Goal: Complete application form

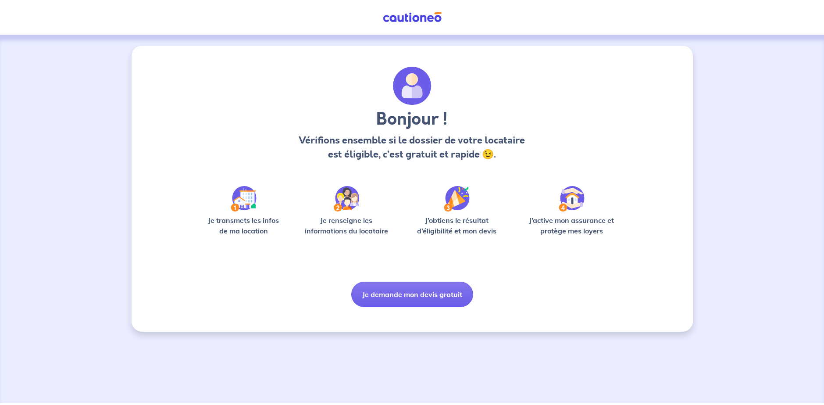
click at [408, 294] on button "Je demande mon devis gratuit" at bounding box center [412, 294] width 122 height 25
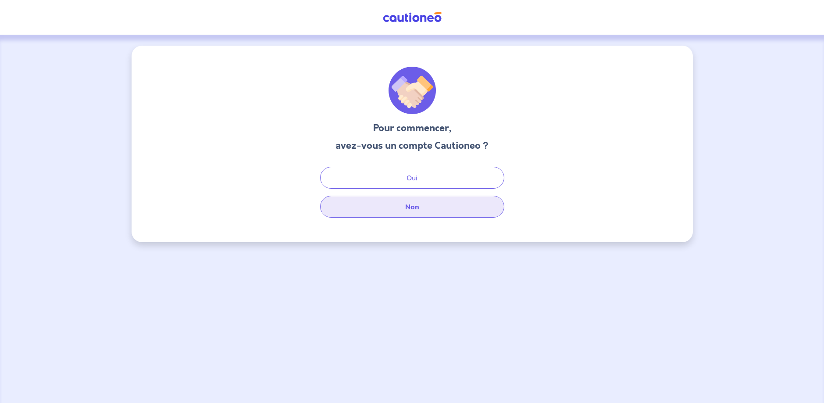
click at [401, 207] on button "Non" at bounding box center [412, 207] width 184 height 22
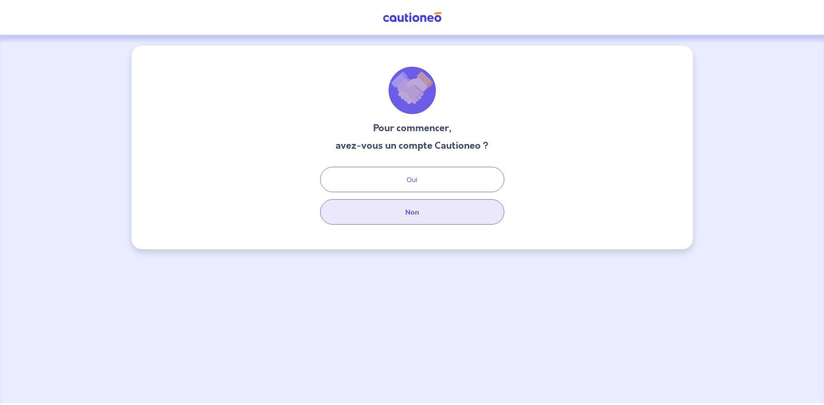
click at [392, 206] on button "Non" at bounding box center [412, 211] width 184 height 25
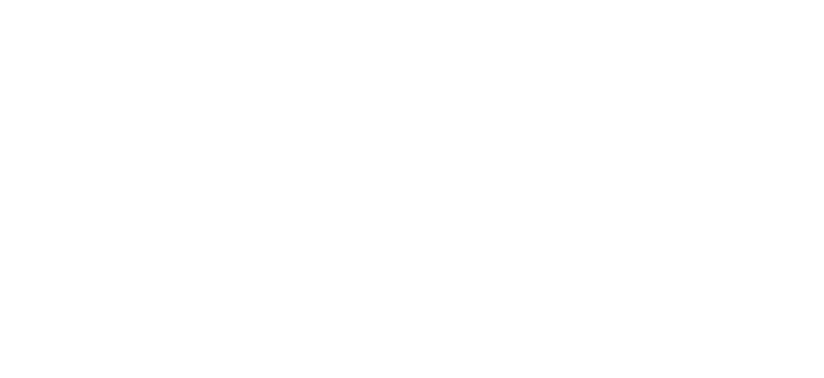
select select "FR"
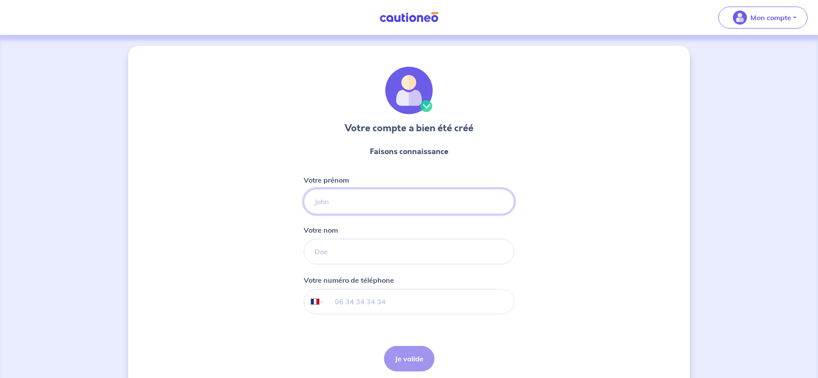
click at [365, 201] on input "Votre prénom" at bounding box center [409, 201] width 211 height 25
type input "[PERSON_NAME]"
click at [385, 252] on input "Votre nom" at bounding box center [409, 251] width 211 height 25
type input "cheboub"
click at [354, 307] on input "tel" at bounding box center [419, 301] width 190 height 25
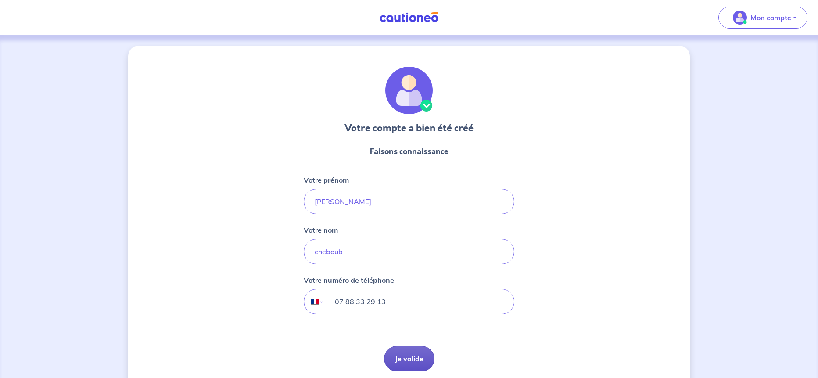
type input "07 88 33 29 13"
click at [419, 355] on button "Je valide" at bounding box center [409, 358] width 50 height 25
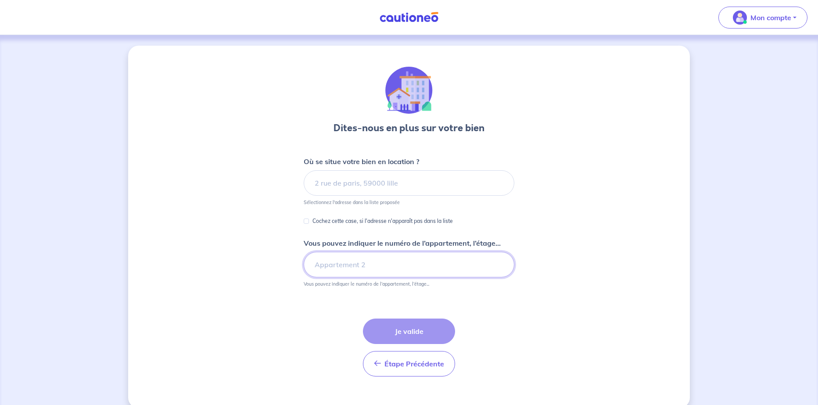
drag, startPoint x: 378, startPoint y: 262, endPoint x: 375, endPoint y: 259, distance: 5.0
select select "FR"
